Goal: Task Accomplishment & Management: Understand process/instructions

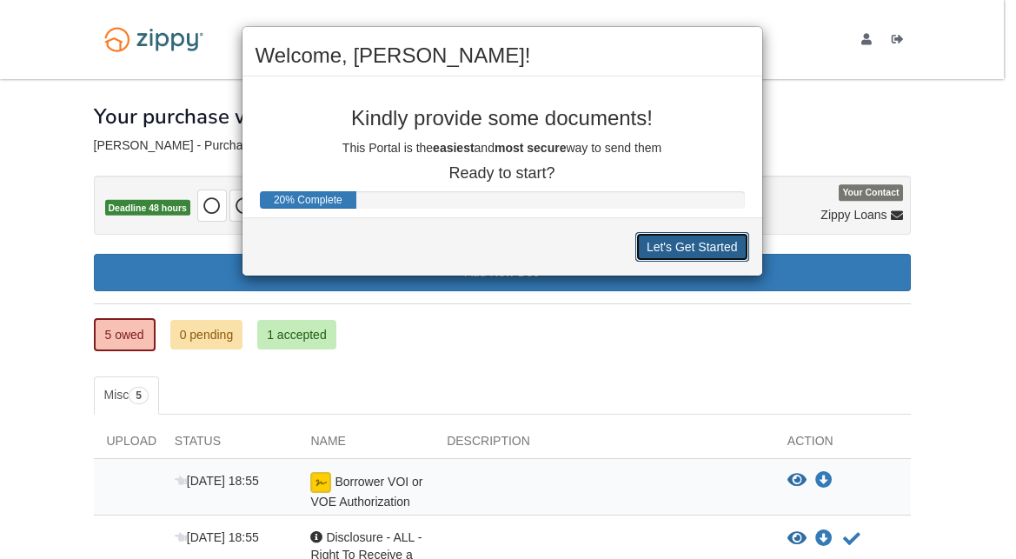
click at [692, 242] on button "Let's Get Started" at bounding box center [692, 247] width 114 height 30
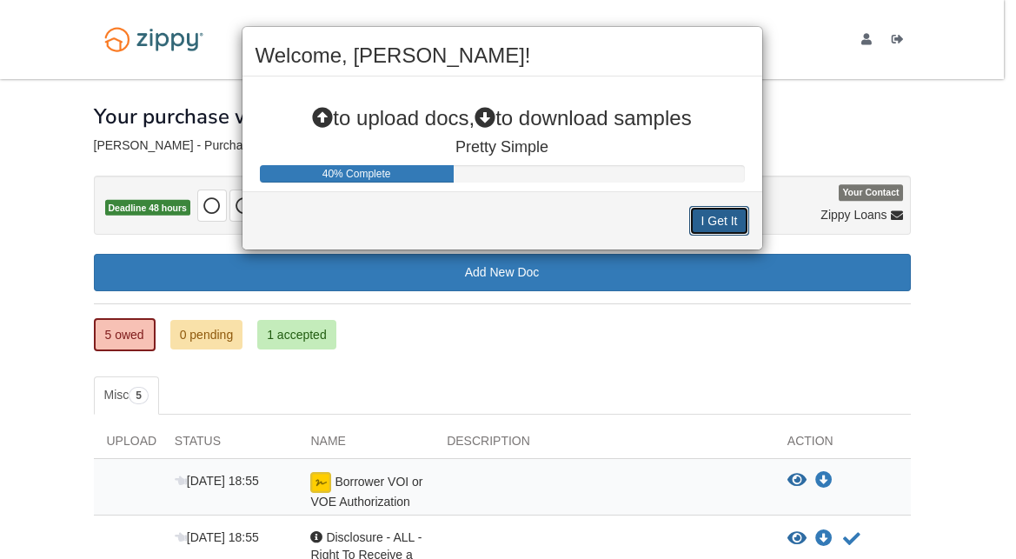
click at [719, 216] on button "I Get It" at bounding box center [718, 221] width 59 height 30
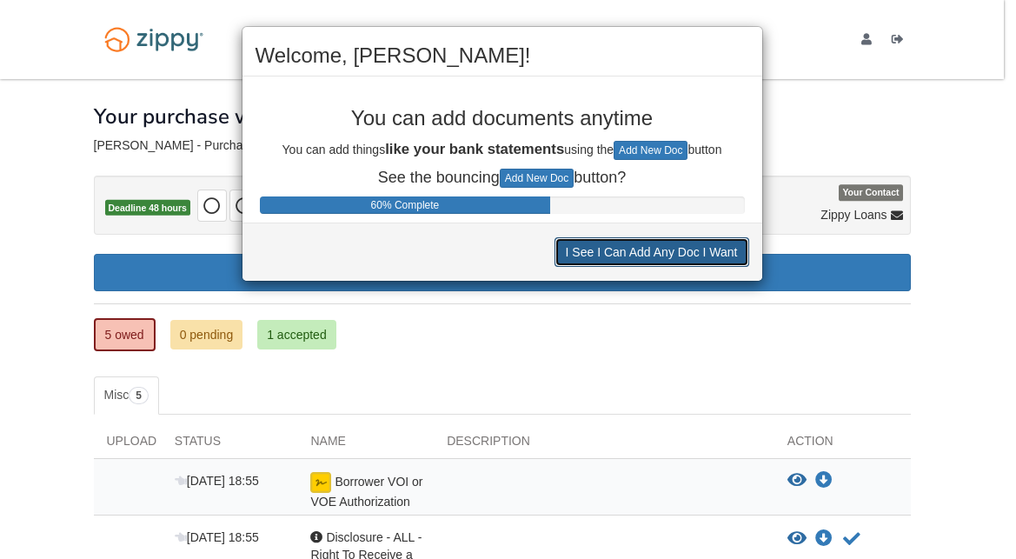
click at [607, 255] on button "I See I Can Add Any Doc I Want" at bounding box center [651, 252] width 195 height 30
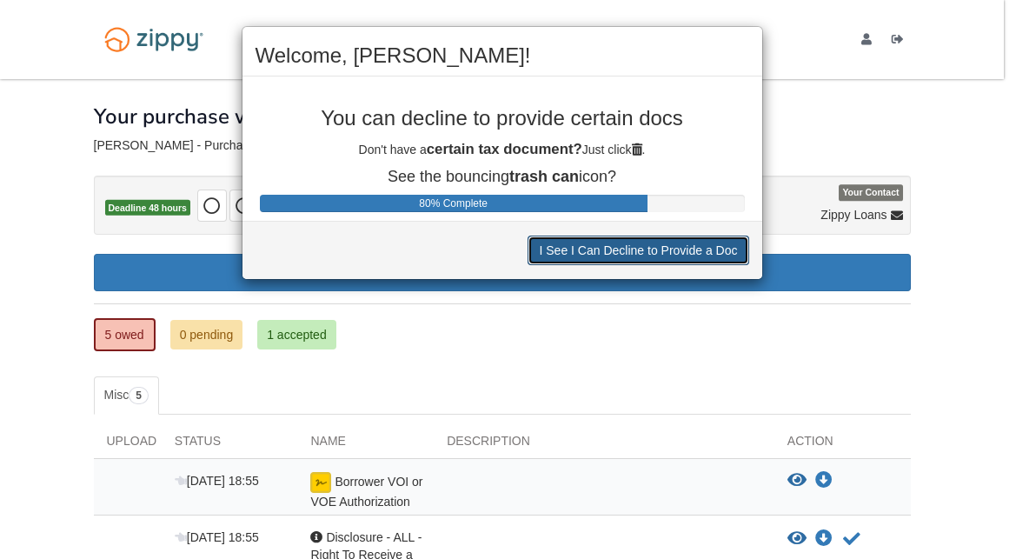
click at [607, 255] on button "I See I Can Decline to Provide a Doc" at bounding box center [637, 250] width 221 height 30
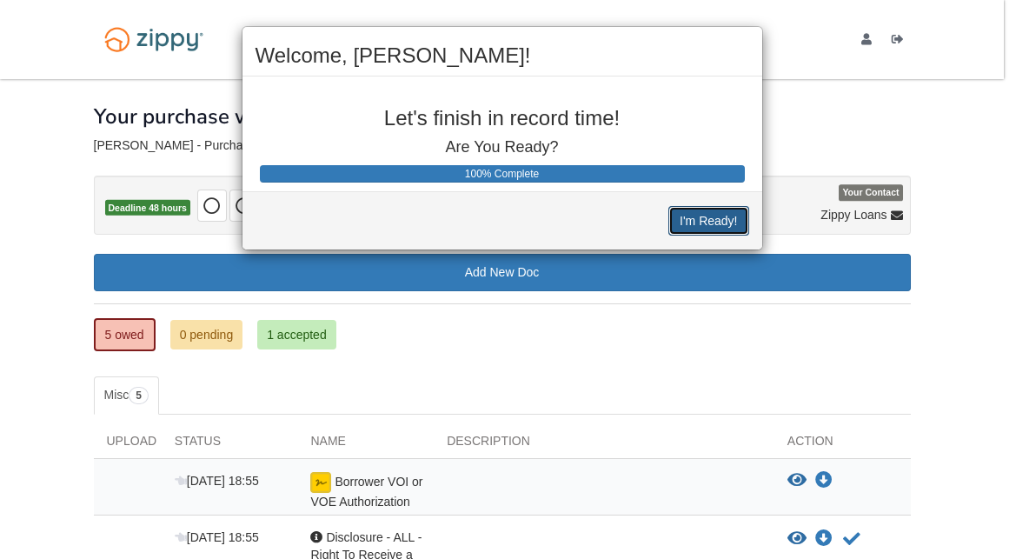
click at [711, 218] on button "I'm Ready!" at bounding box center [708, 221] width 80 height 30
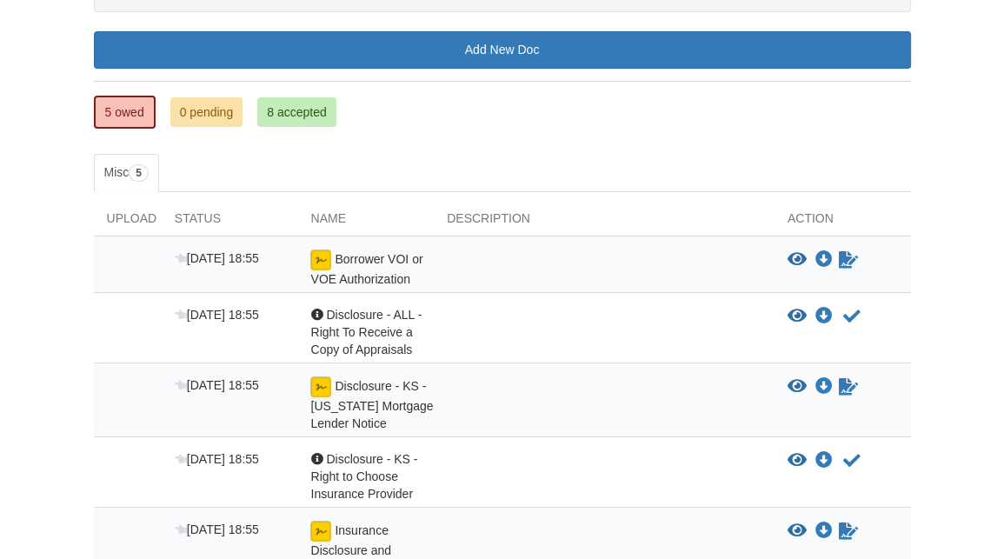
scroll to position [223, 0]
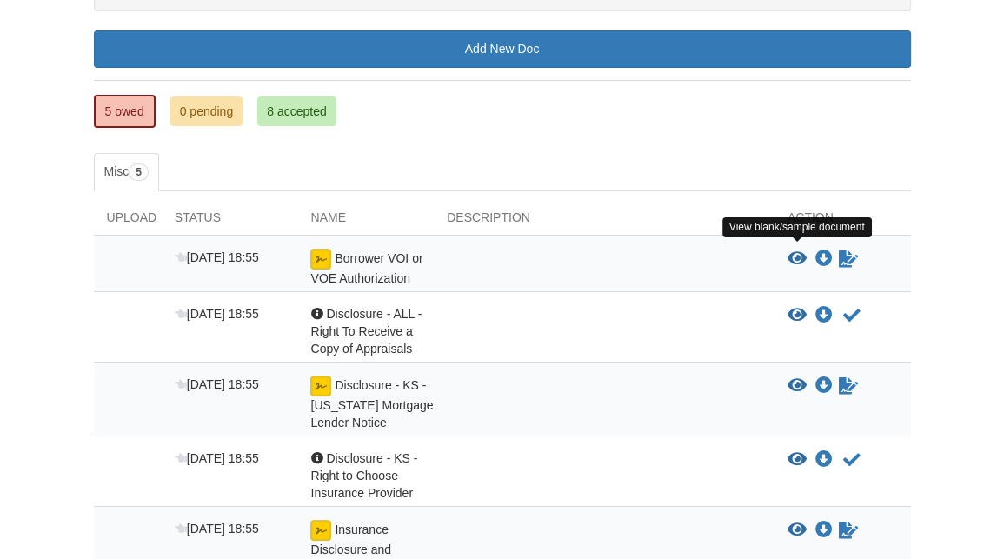
click at [791, 250] on icon "View Borrower VOI or VOE Authorization" at bounding box center [796, 258] width 19 height 17
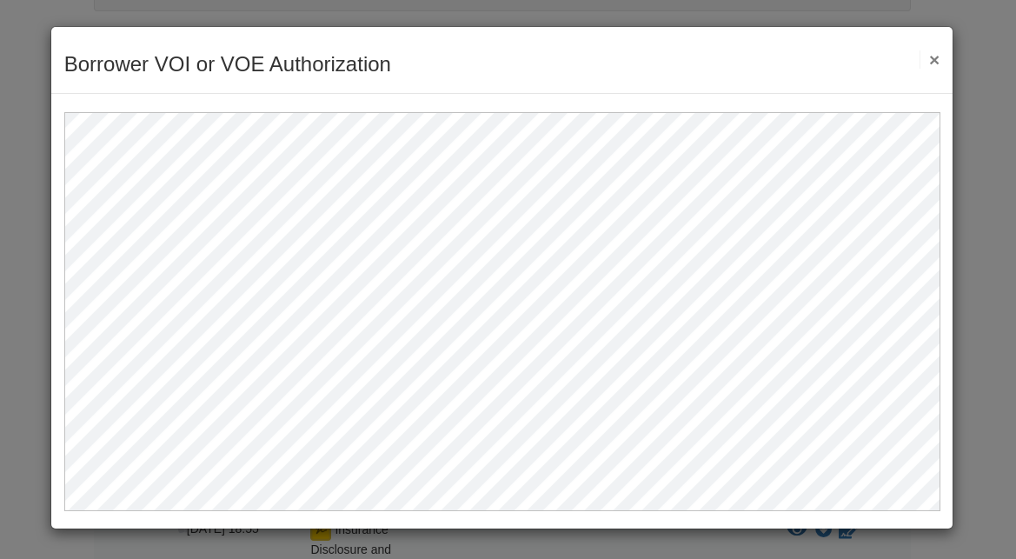
click at [933, 57] on button "×" at bounding box center [929, 59] width 20 height 18
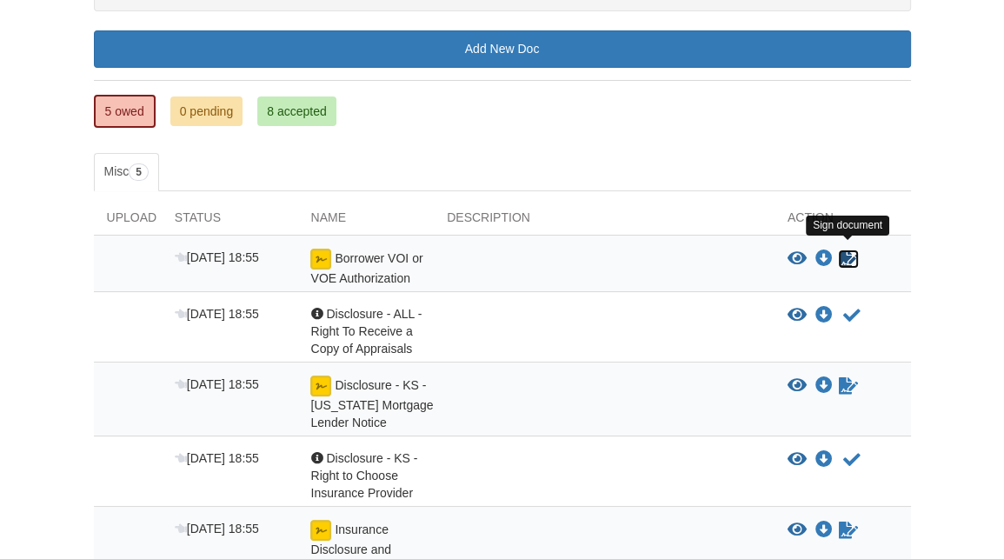
click at [845, 253] on icon "Sign Form" at bounding box center [848, 258] width 19 height 17
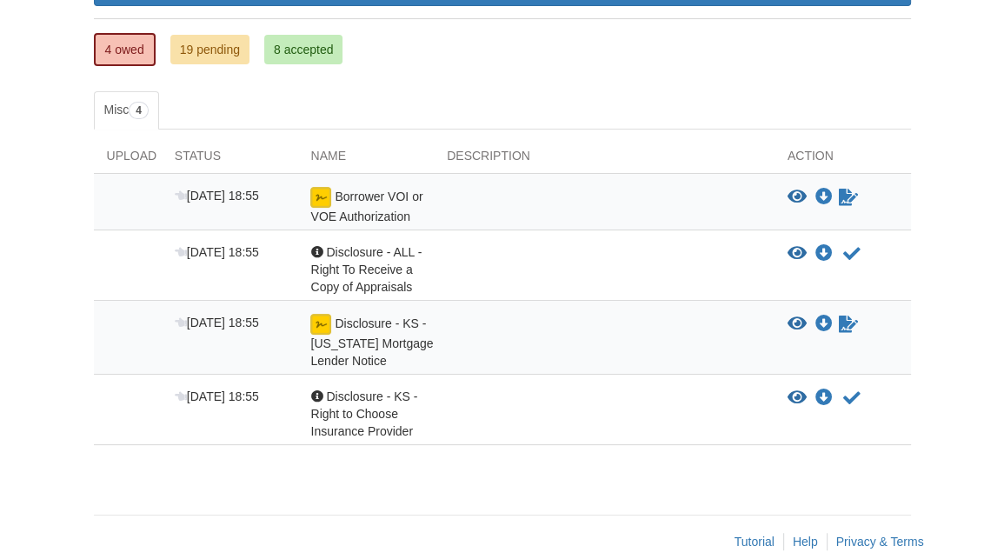
scroll to position [302, 0]
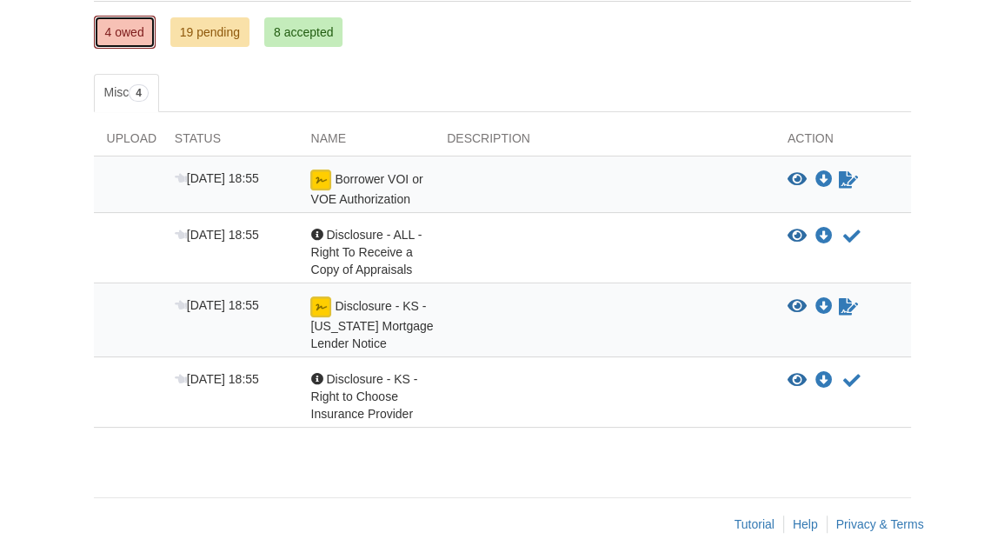
click at [128, 36] on link "4 owed" at bounding box center [125, 32] width 62 height 33
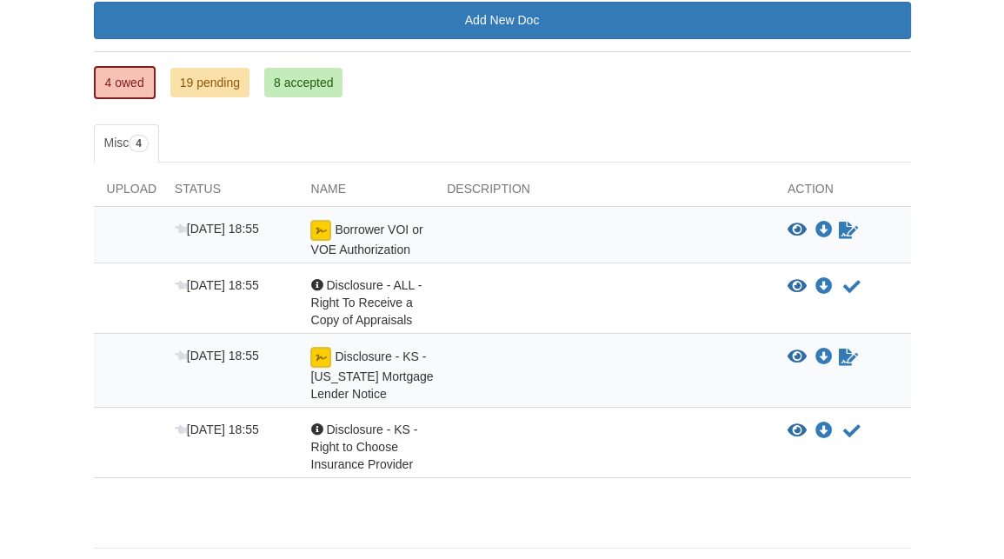
scroll to position [253, 0]
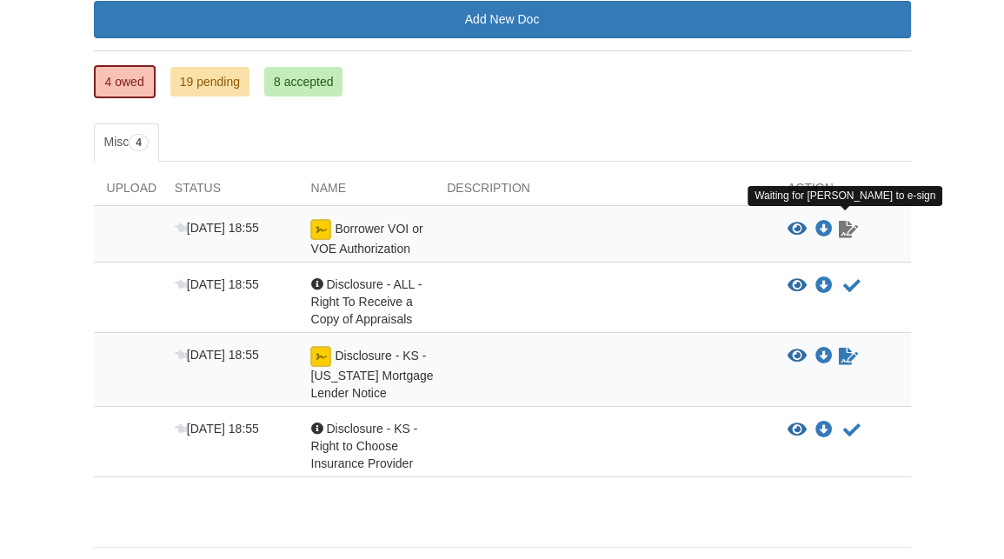
click at [846, 222] on icon "Waiting for your co-borrower to e-sign" at bounding box center [848, 229] width 19 height 17
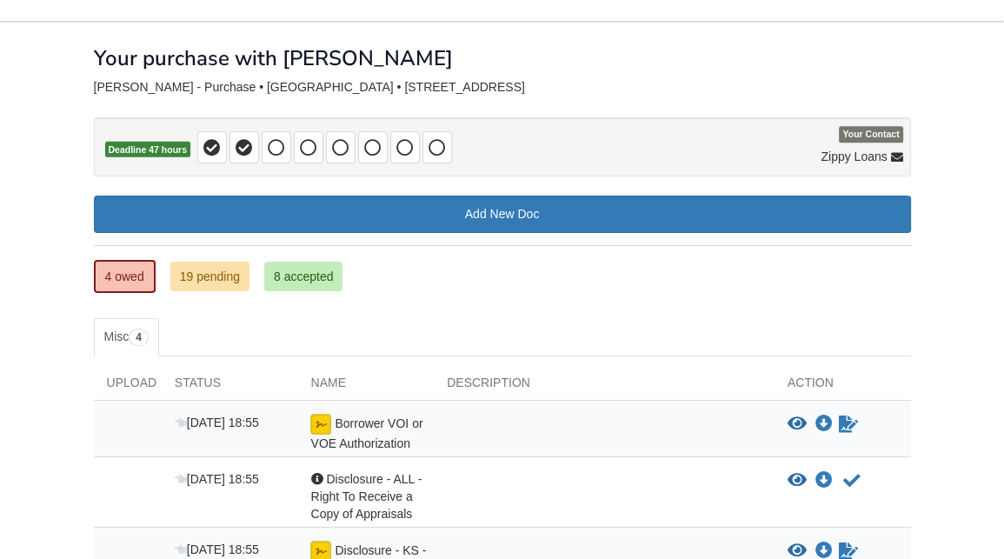
scroll to position [57, 0]
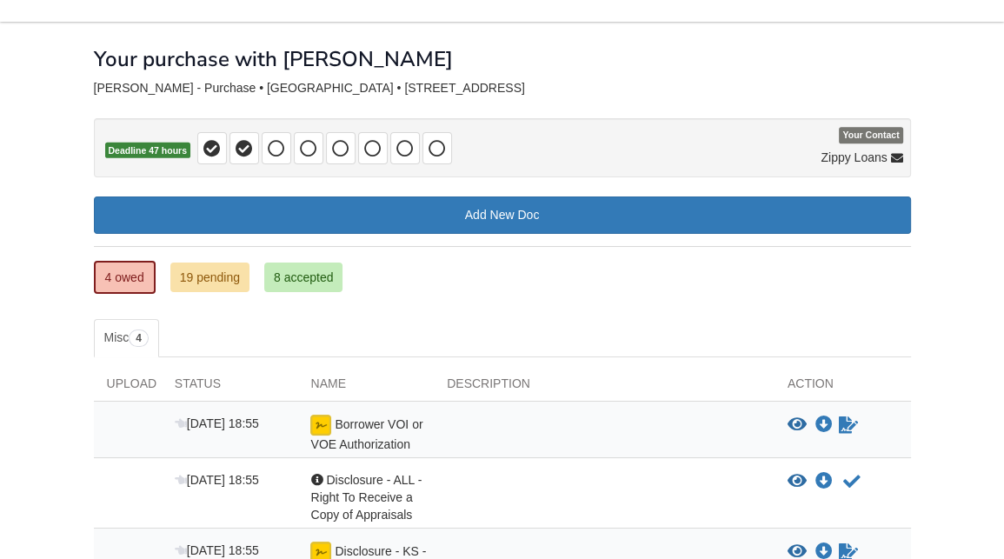
click at [623, 300] on div "4 owed 19 pending 8 accepted My Estimated Payment × My Estimated Payment Add Ne…" at bounding box center [502, 253] width 817 height 116
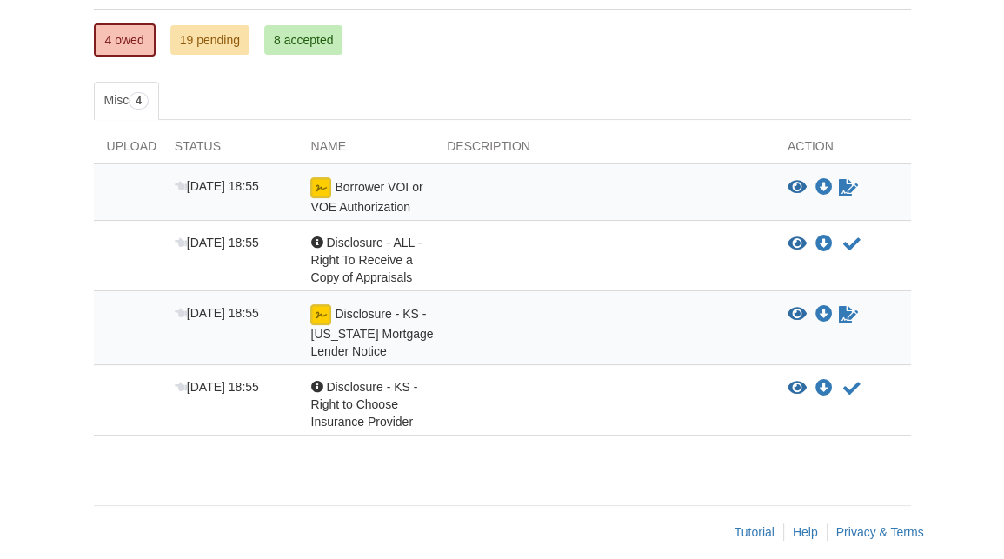
scroll to position [302, 0]
